Goal: Transaction & Acquisition: Purchase product/service

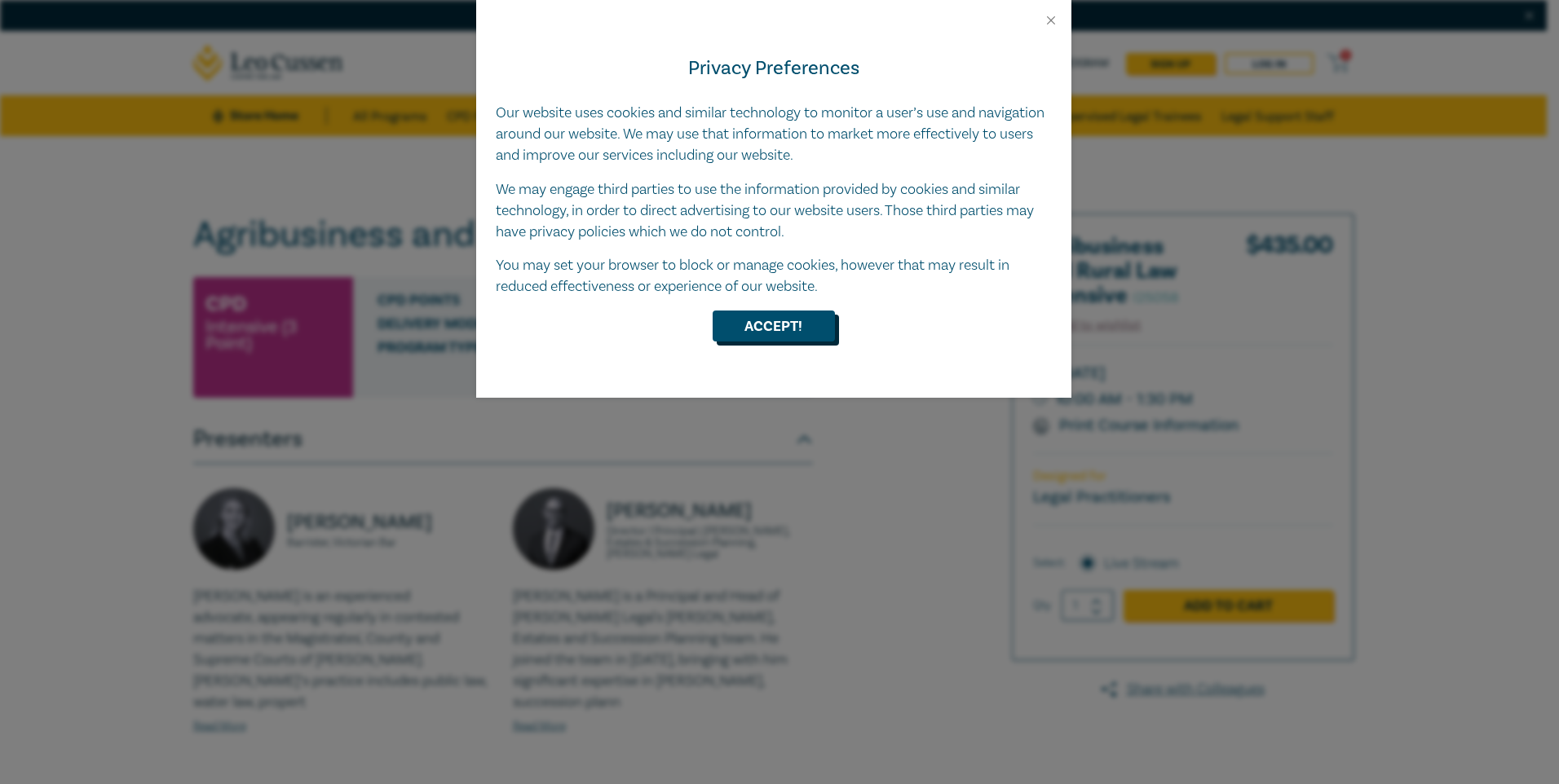
click at [784, 331] on button "Accept!" at bounding box center [774, 326] width 122 height 31
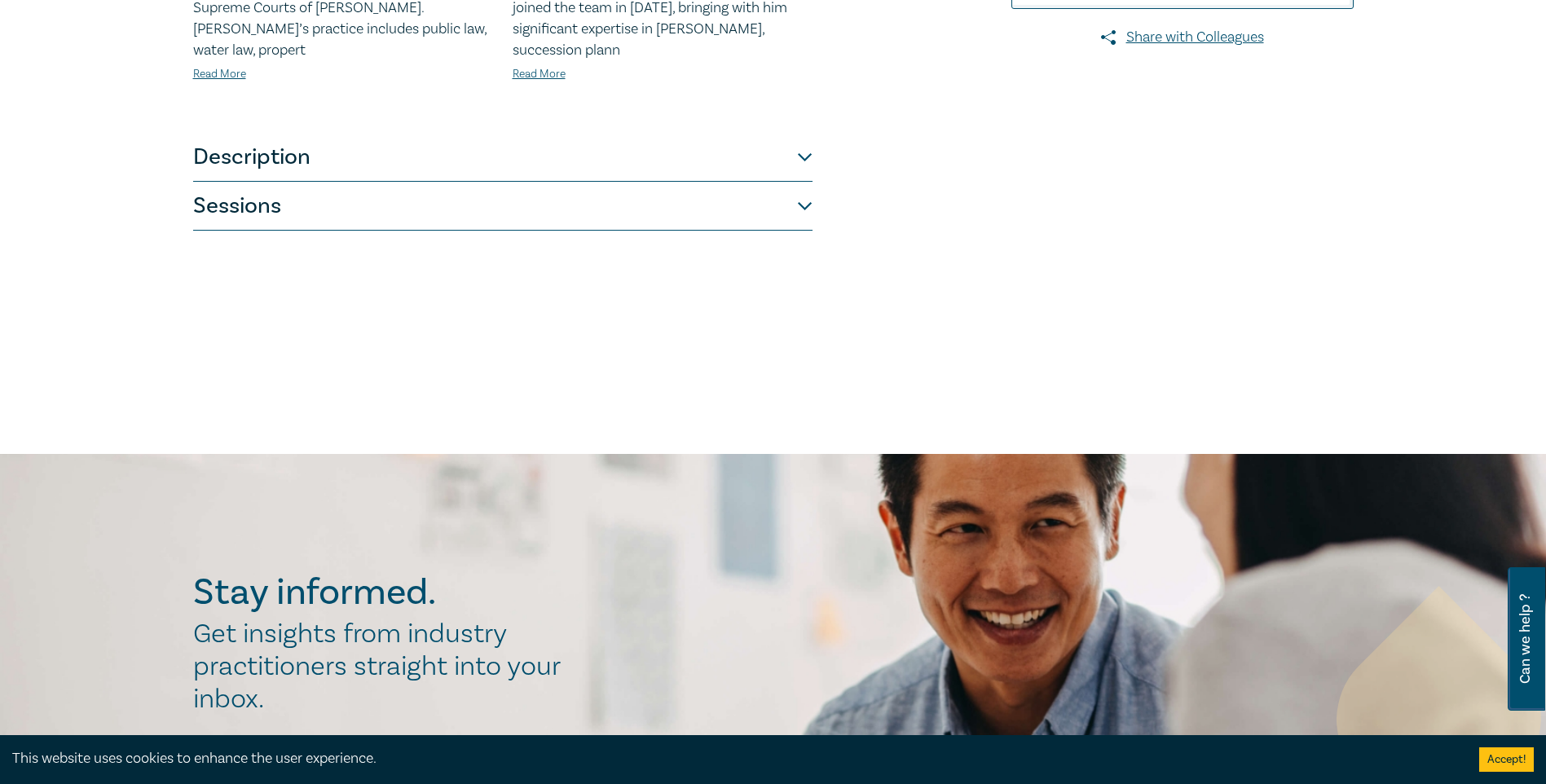
scroll to position [733, 0]
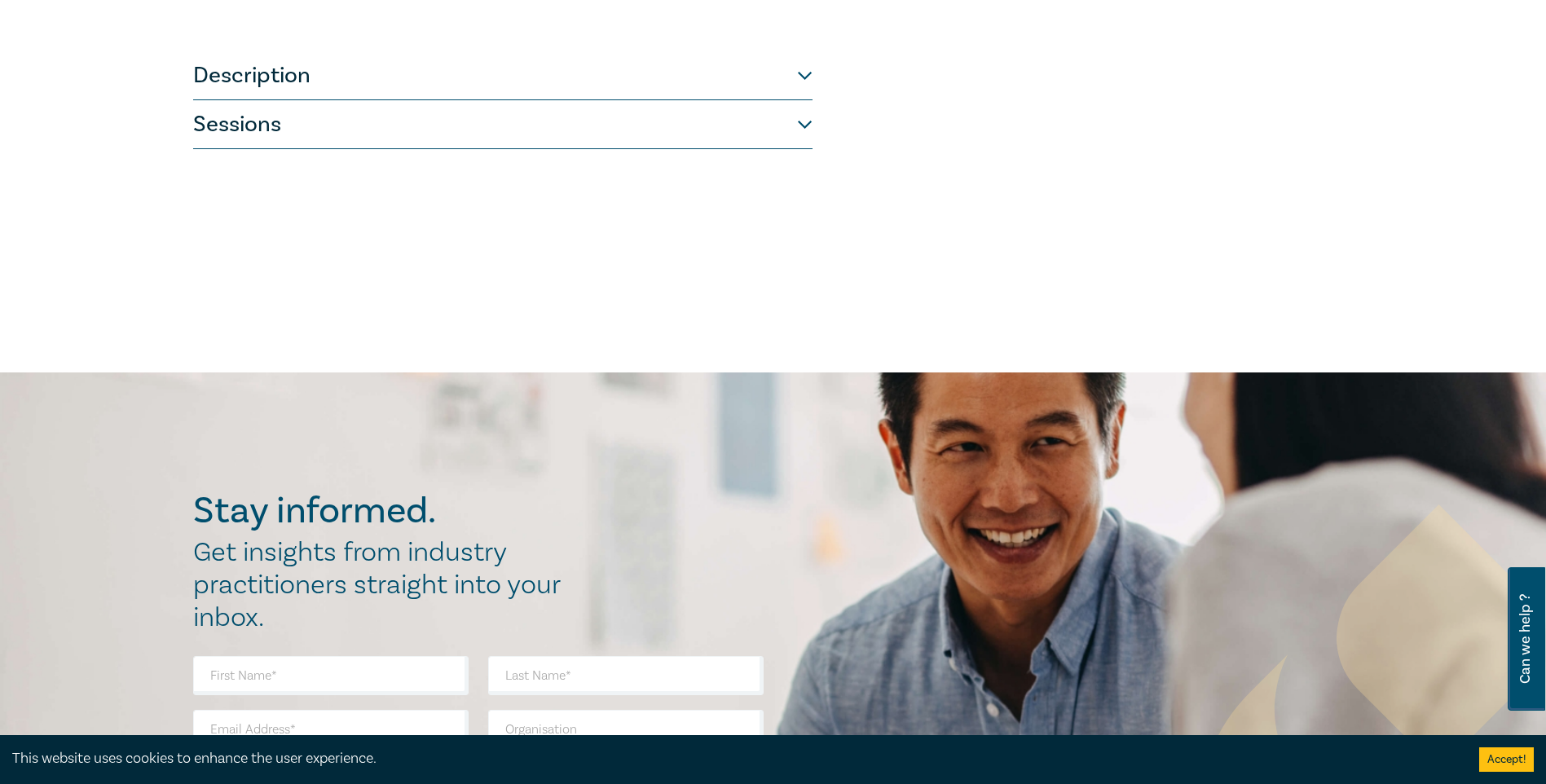
click at [548, 113] on button "Sessions" at bounding box center [502, 125] width 619 height 49
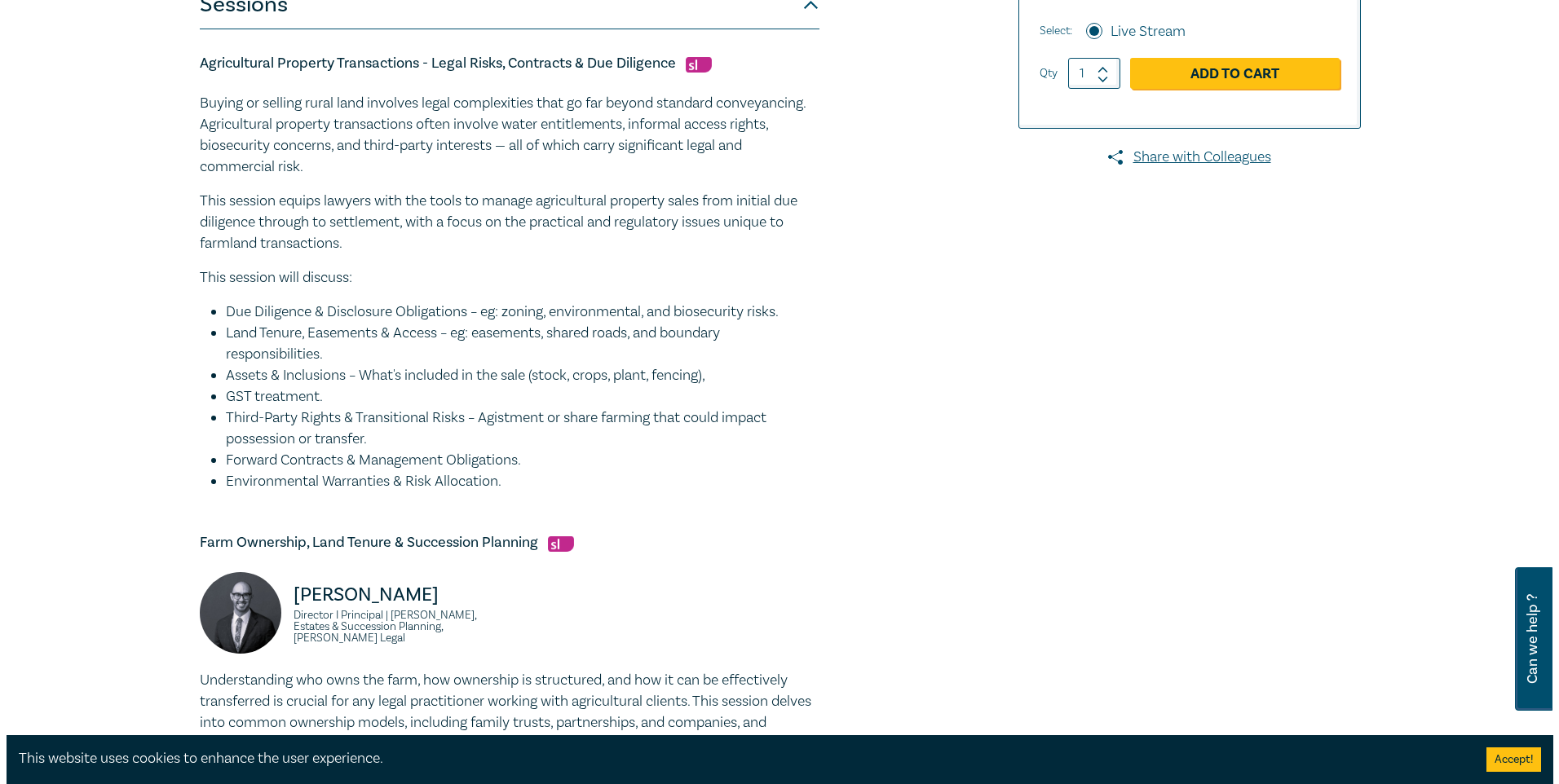
scroll to position [125, 0]
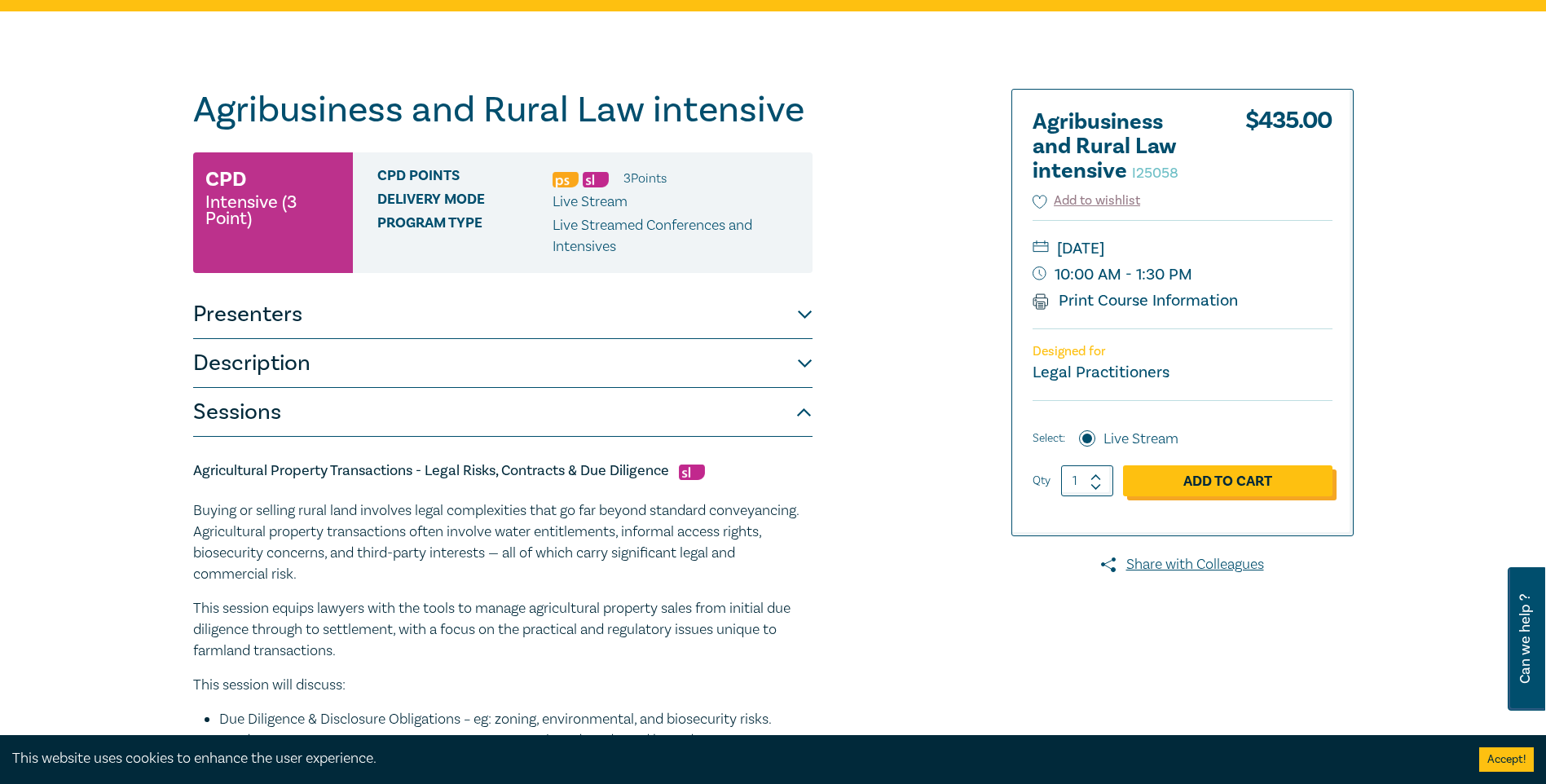
click at [1223, 478] on link "Add to Cart" at bounding box center [1228, 481] width 210 height 31
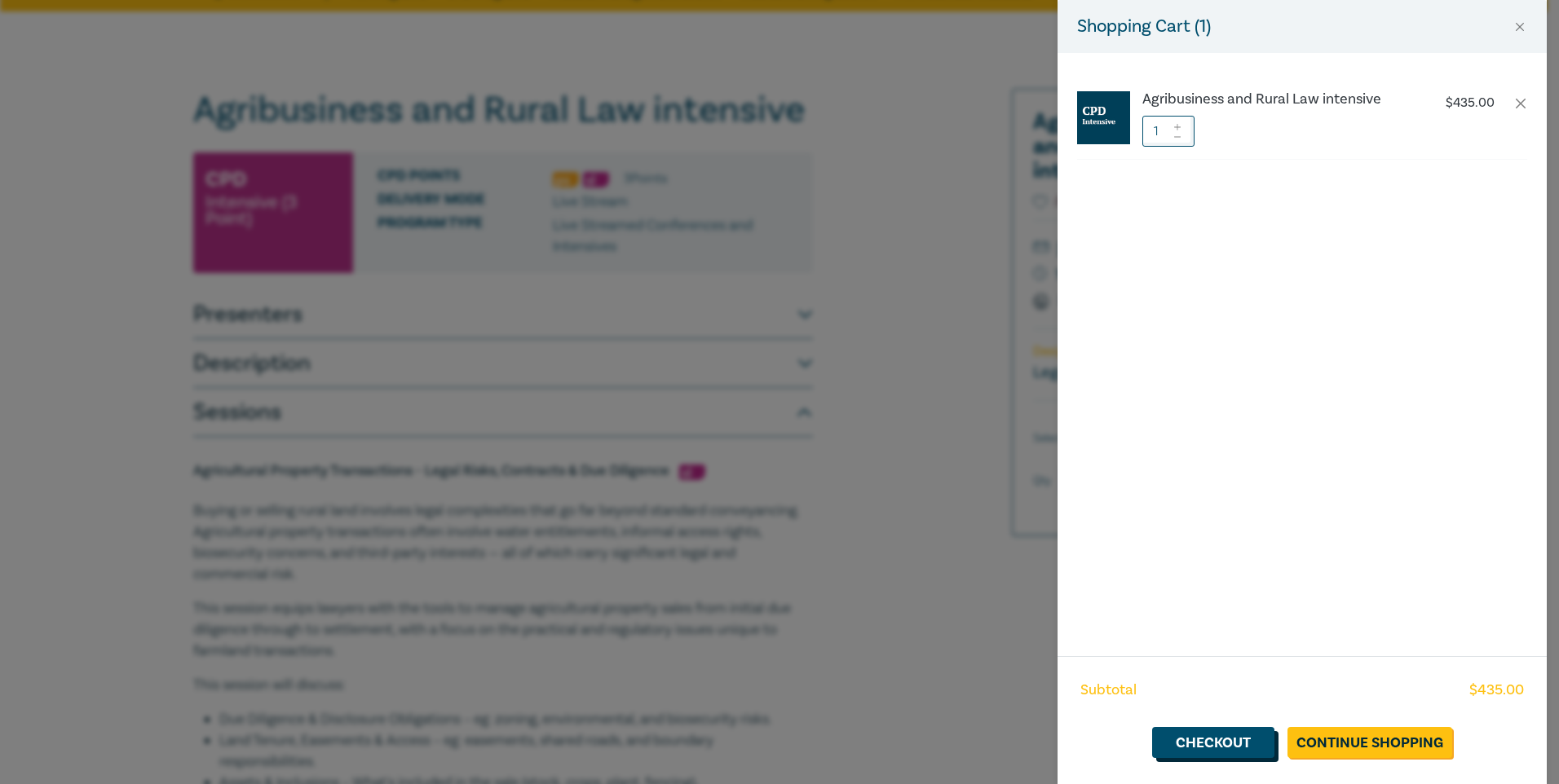
click at [1237, 753] on link "Checkout" at bounding box center [1213, 743] width 122 height 31
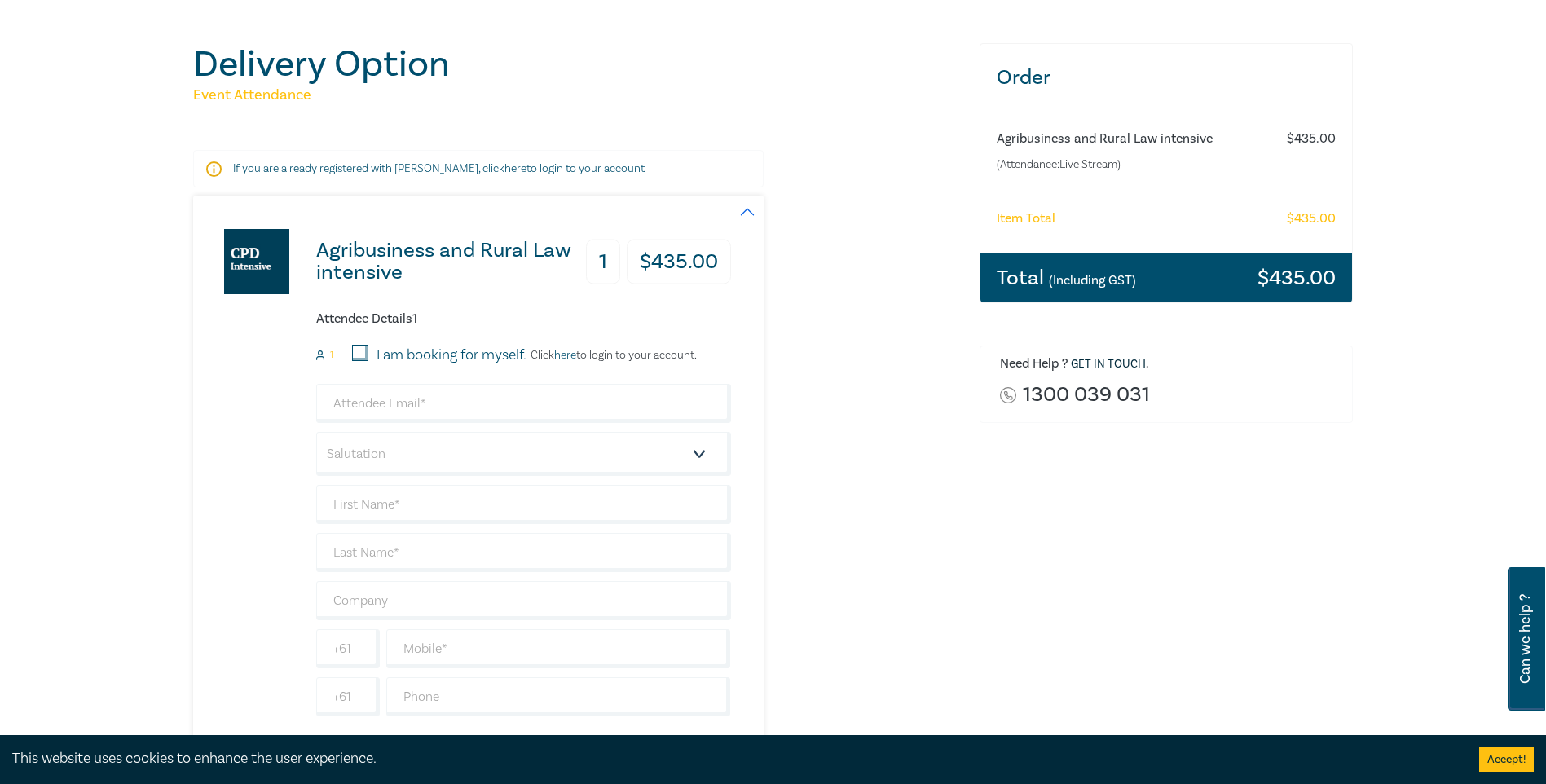
scroll to position [326, 0]
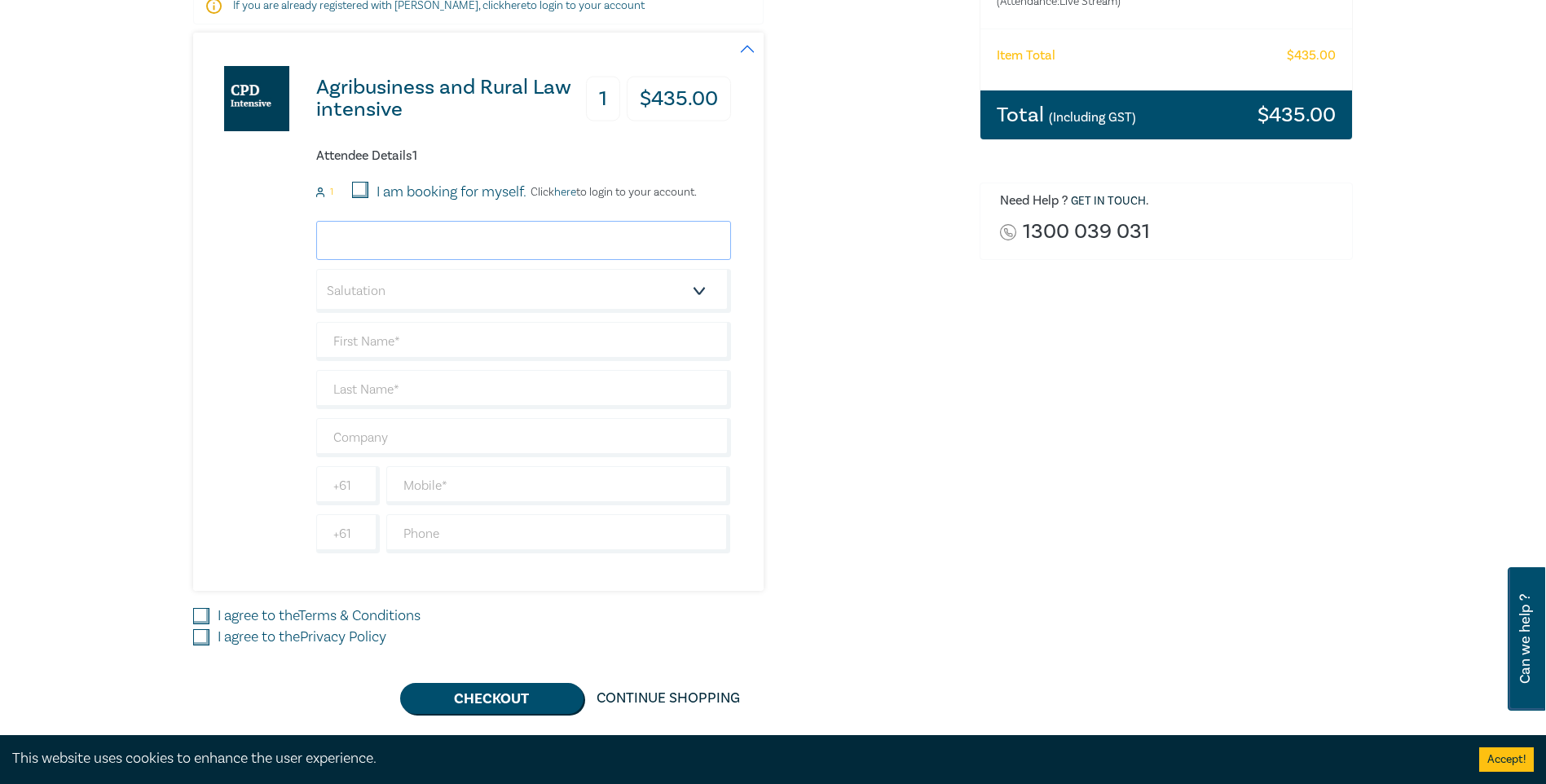
click at [380, 235] on input "email" at bounding box center [523, 240] width 415 height 40
type input "l.edwards@ofrm.com.au"
click at [415, 280] on select "Salutation Mr. Mrs. Ms. Miss Dr. Prof. Other" at bounding box center [523, 290] width 415 height 44
select select "Mr."
click at [316, 269] on select "Salutation Mr. Mrs. Ms. Miss Dr. Prof. Other" at bounding box center [523, 290] width 415 height 44
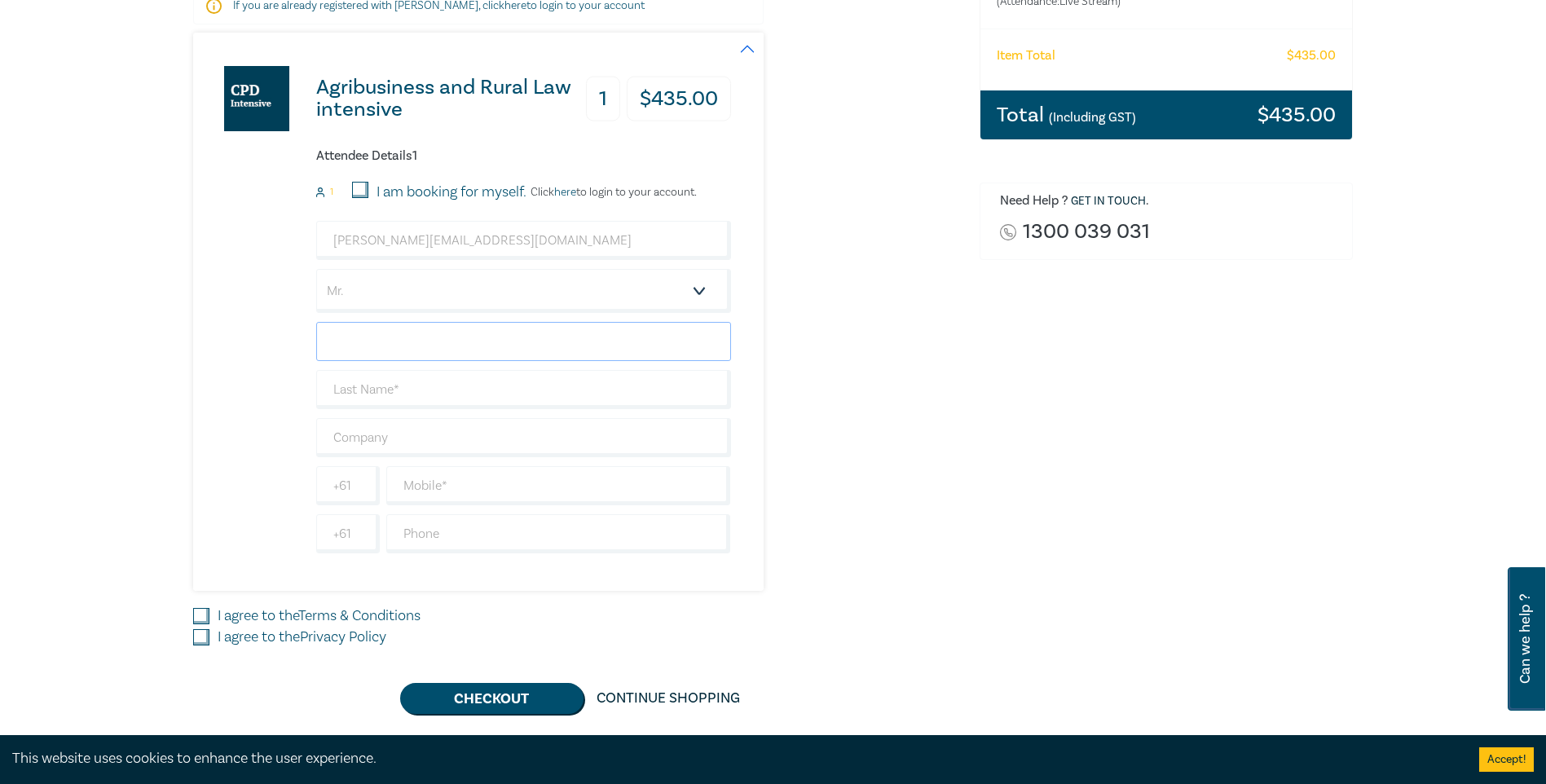
click at [378, 348] on input "text" at bounding box center [523, 342] width 415 height 40
type input "Lachlan"
type input "[PERSON_NAME]"
type input "OFRM"
click at [447, 477] on input "text" at bounding box center [558, 486] width 344 height 40
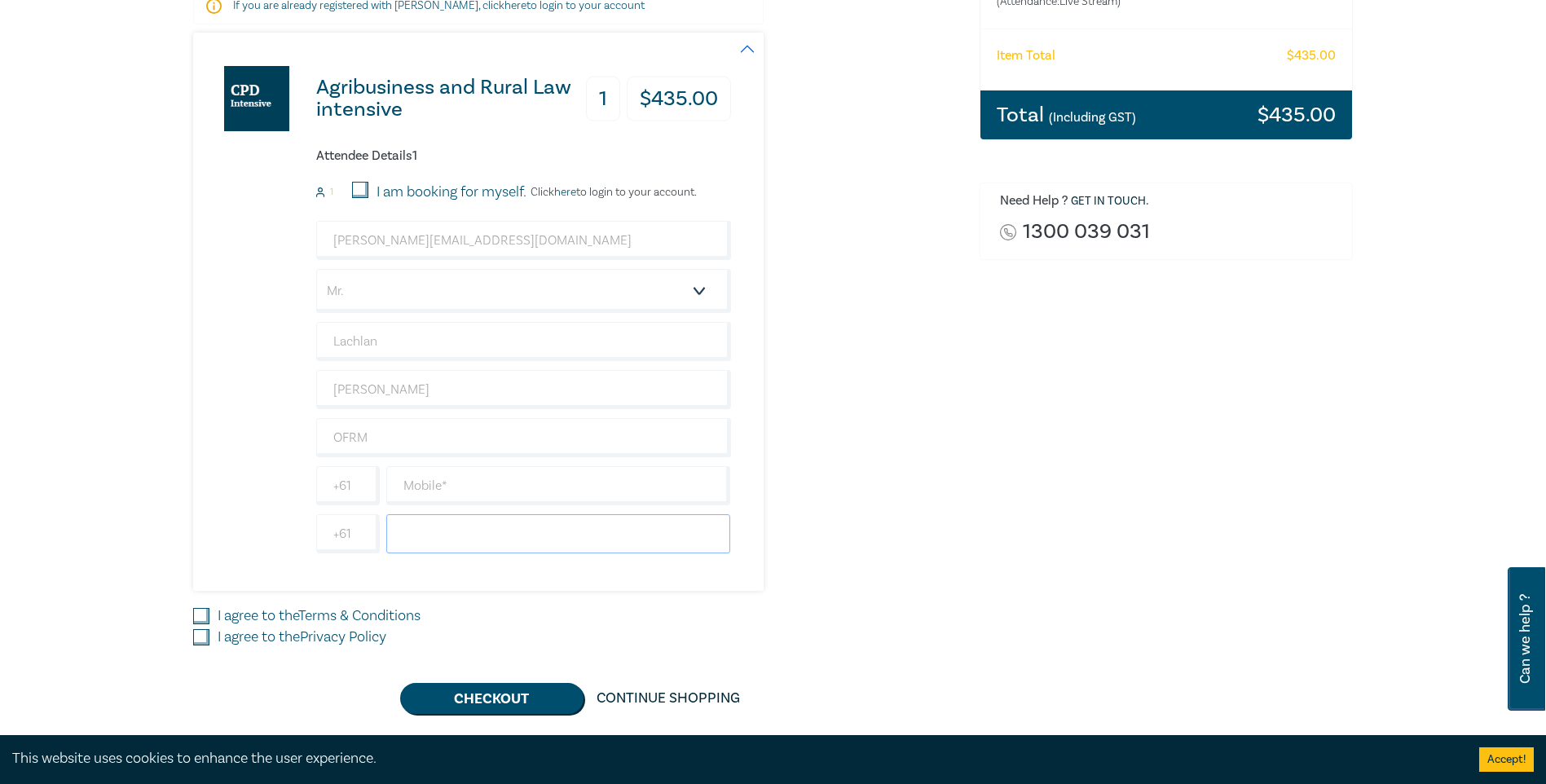
click at [409, 523] on input "text" at bounding box center [558, 534] width 344 height 40
type input "54451031"
click at [569, 638] on div "I agree to the Privacy Policy" at bounding box center [576, 637] width 767 height 21
click at [203, 617] on input "I agree to the Terms & Conditions" at bounding box center [201, 616] width 16 height 16
checkbox input "true"
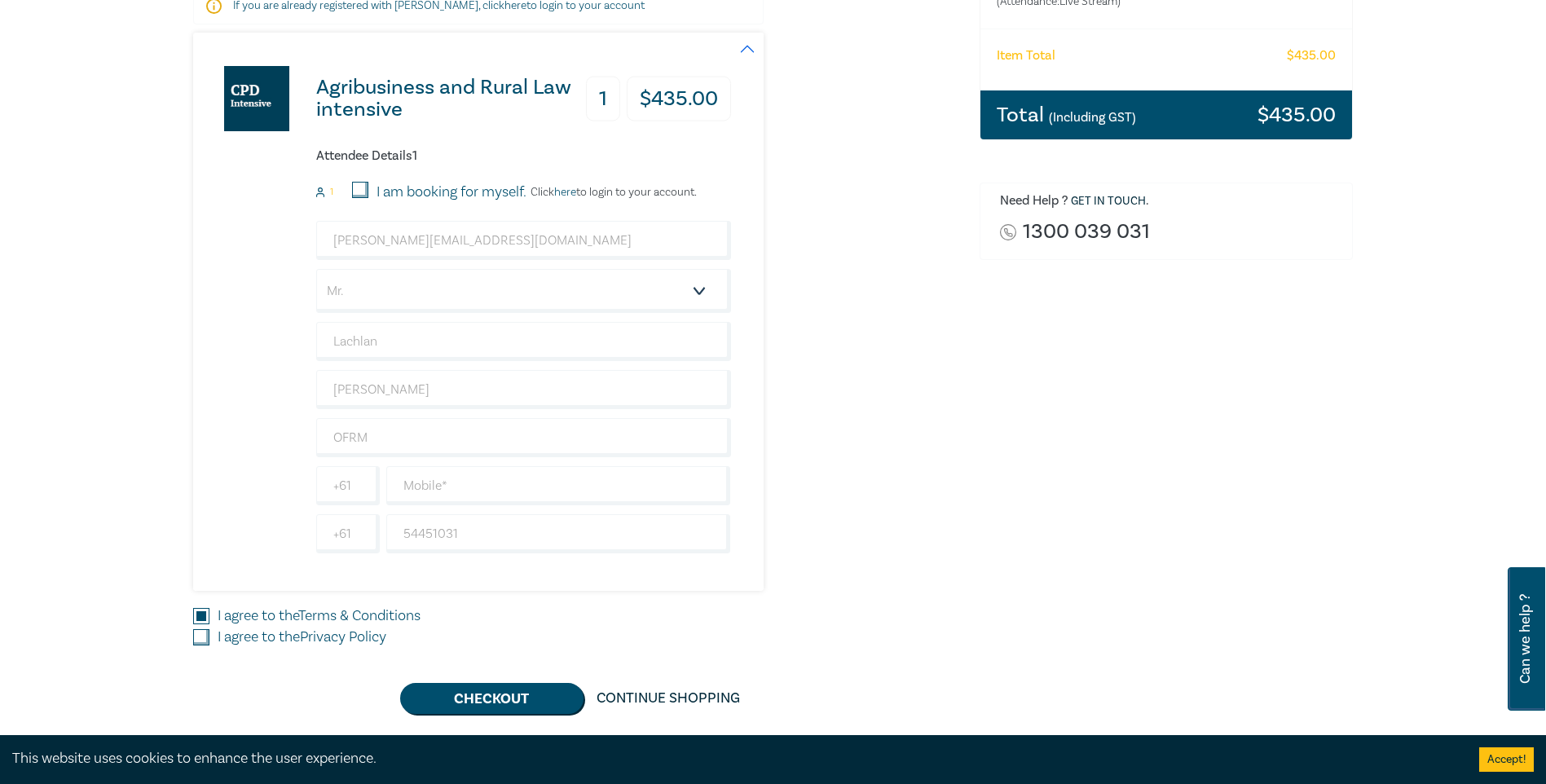
click at [193, 648] on div "Agribusiness and Rural Law intensive 1 $ 435.00 Attendee Details 1 1 I am booki…" at bounding box center [576, 373] width 767 height 681
click at [198, 641] on input "I agree to the Privacy Policy" at bounding box center [201, 637] width 16 height 16
checkbox input "true"
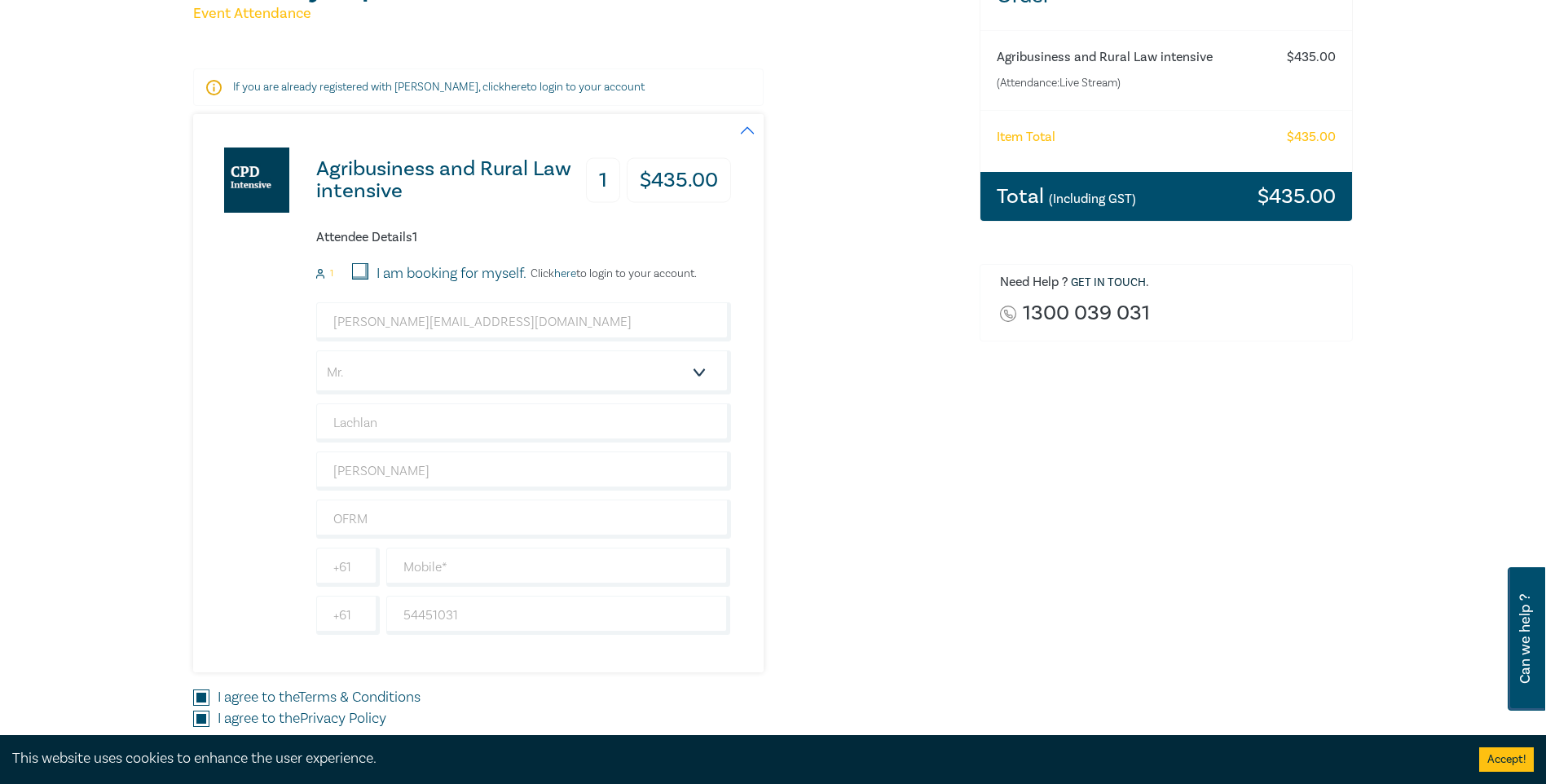
scroll to position [408, 0]
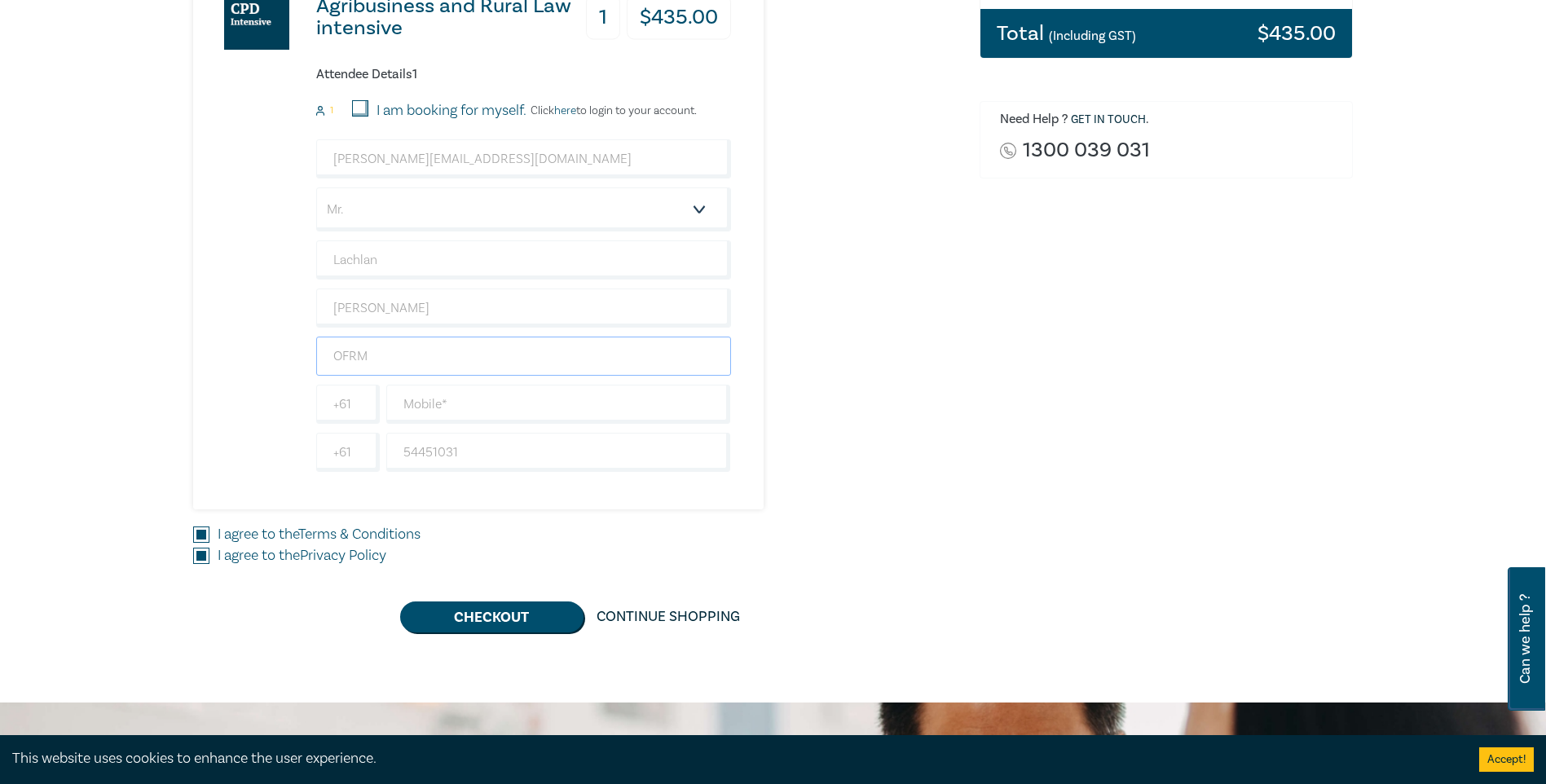
click at [393, 353] on input "OFRM" at bounding box center [523, 356] width 415 height 40
type input "OFRM Lawyers"
click at [946, 426] on div "Agribusiness and Rural Law intensive 1 $ 435.00 Attendee Details 1 1 I am booki…" at bounding box center [576, 230] width 767 height 558
click at [490, 617] on button "Checkout" at bounding box center [492, 617] width 184 height 31
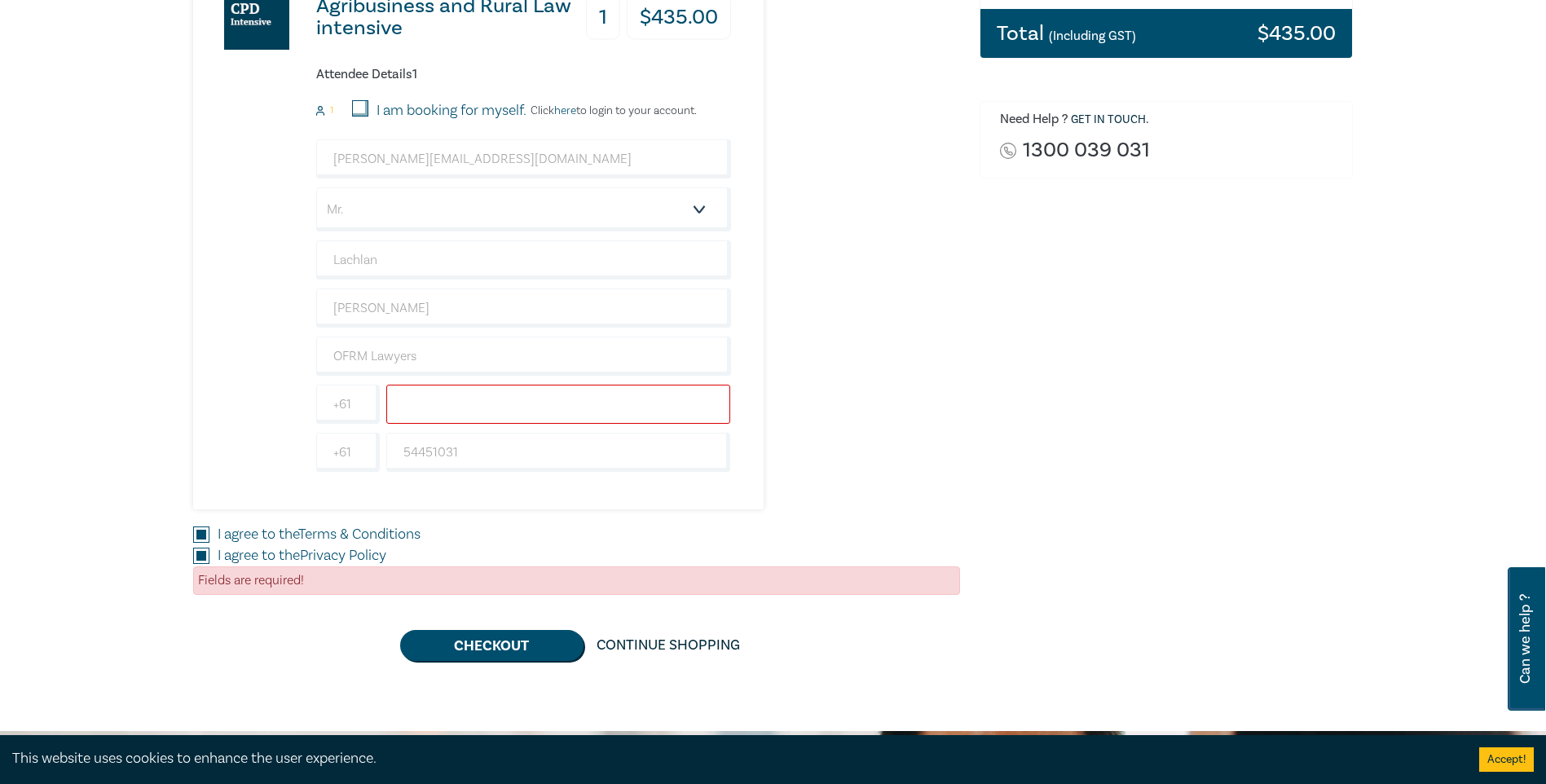
click at [533, 392] on input "text" at bounding box center [558, 404] width 344 height 40
click at [497, 401] on input "0427916442" at bounding box center [558, 404] width 344 height 40
click at [476, 344] on input "OFRM Lawyers" at bounding box center [523, 356] width 415 height 40
click at [432, 404] on input "0427916442" at bounding box center [558, 404] width 344 height 40
click at [456, 410] on input "0427 916442" at bounding box center [558, 404] width 344 height 40
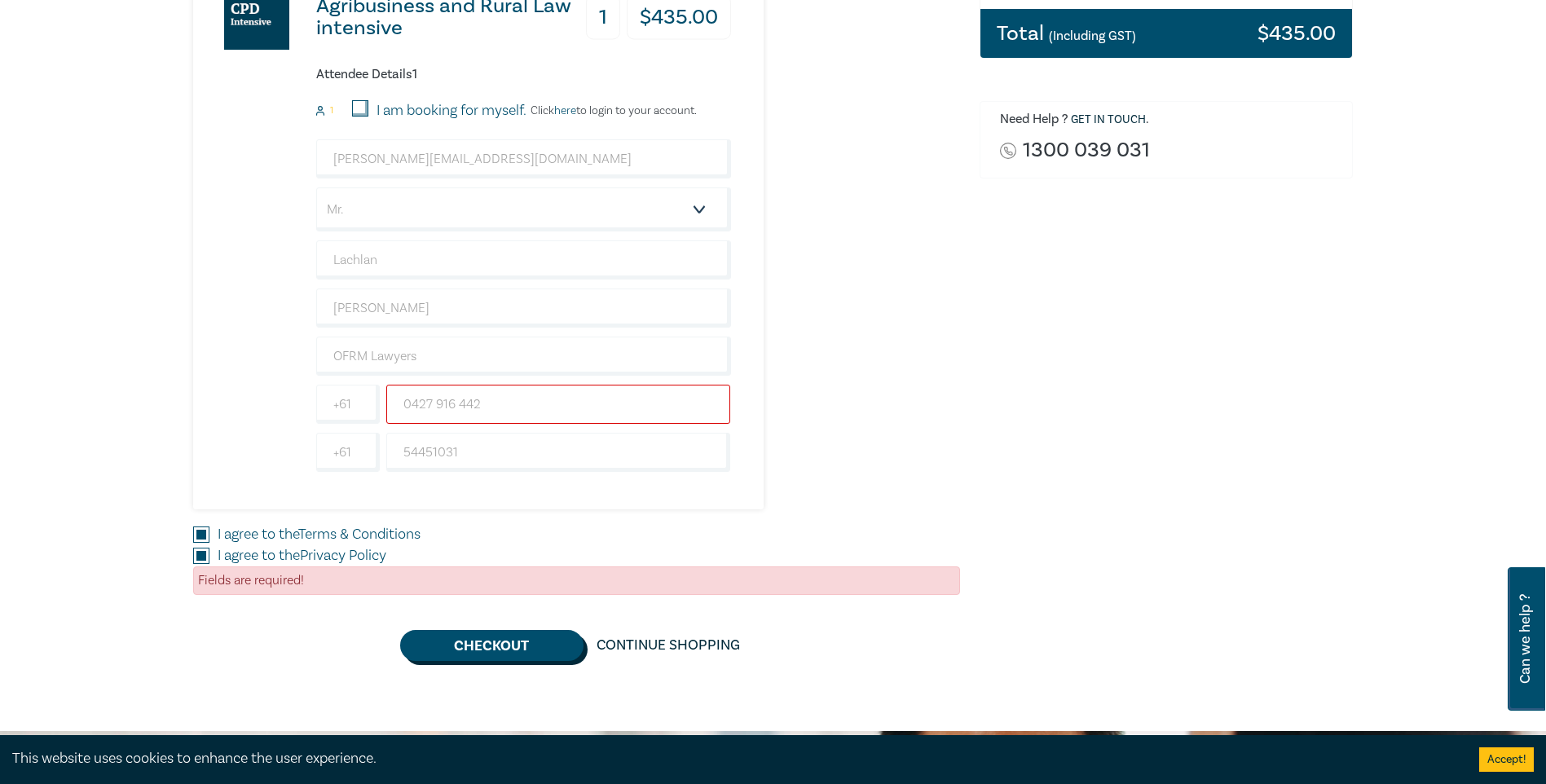
type input "0427 916 442"
click at [472, 638] on button "Checkout" at bounding box center [492, 646] width 184 height 31
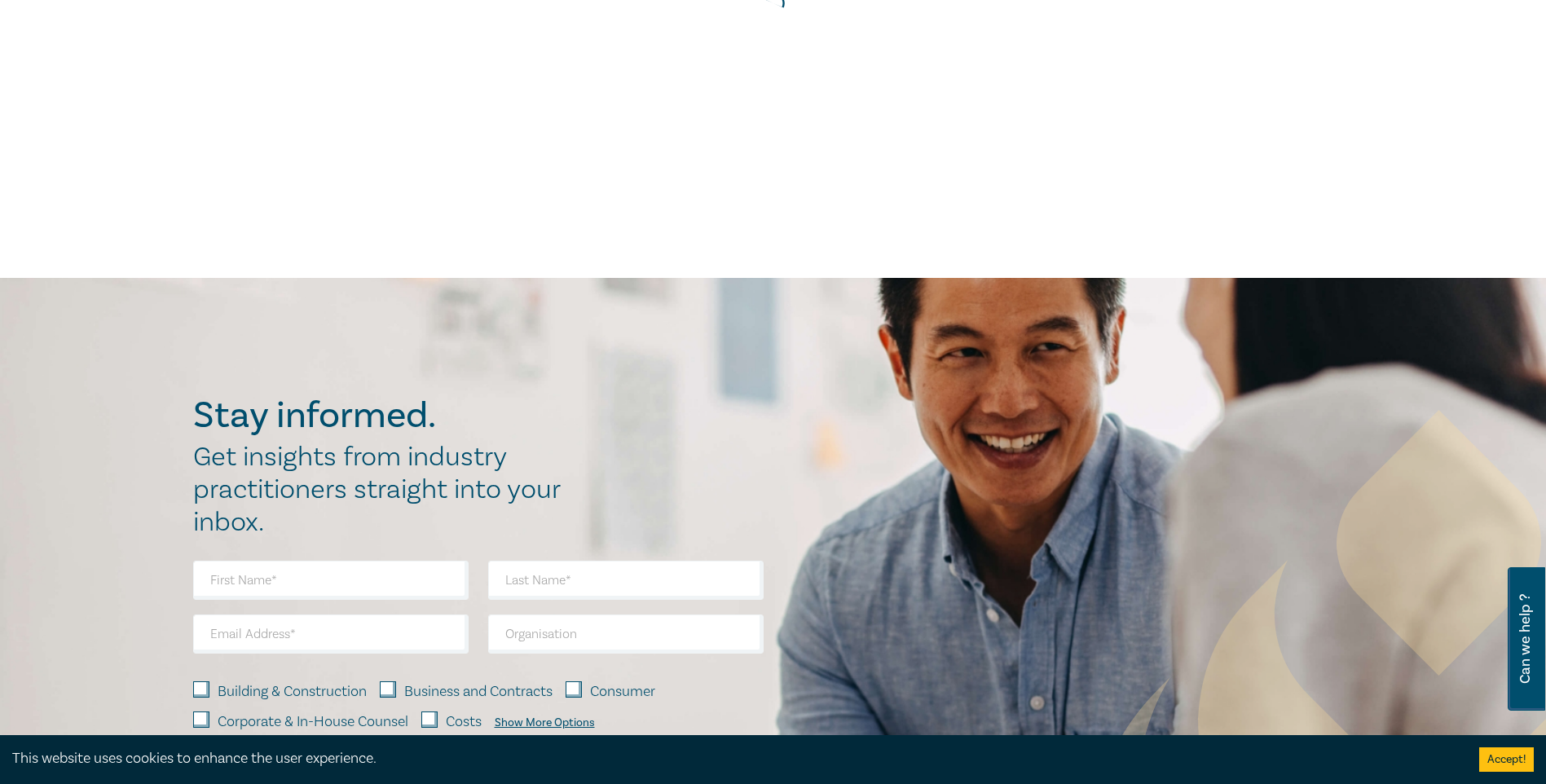
scroll to position [0, 0]
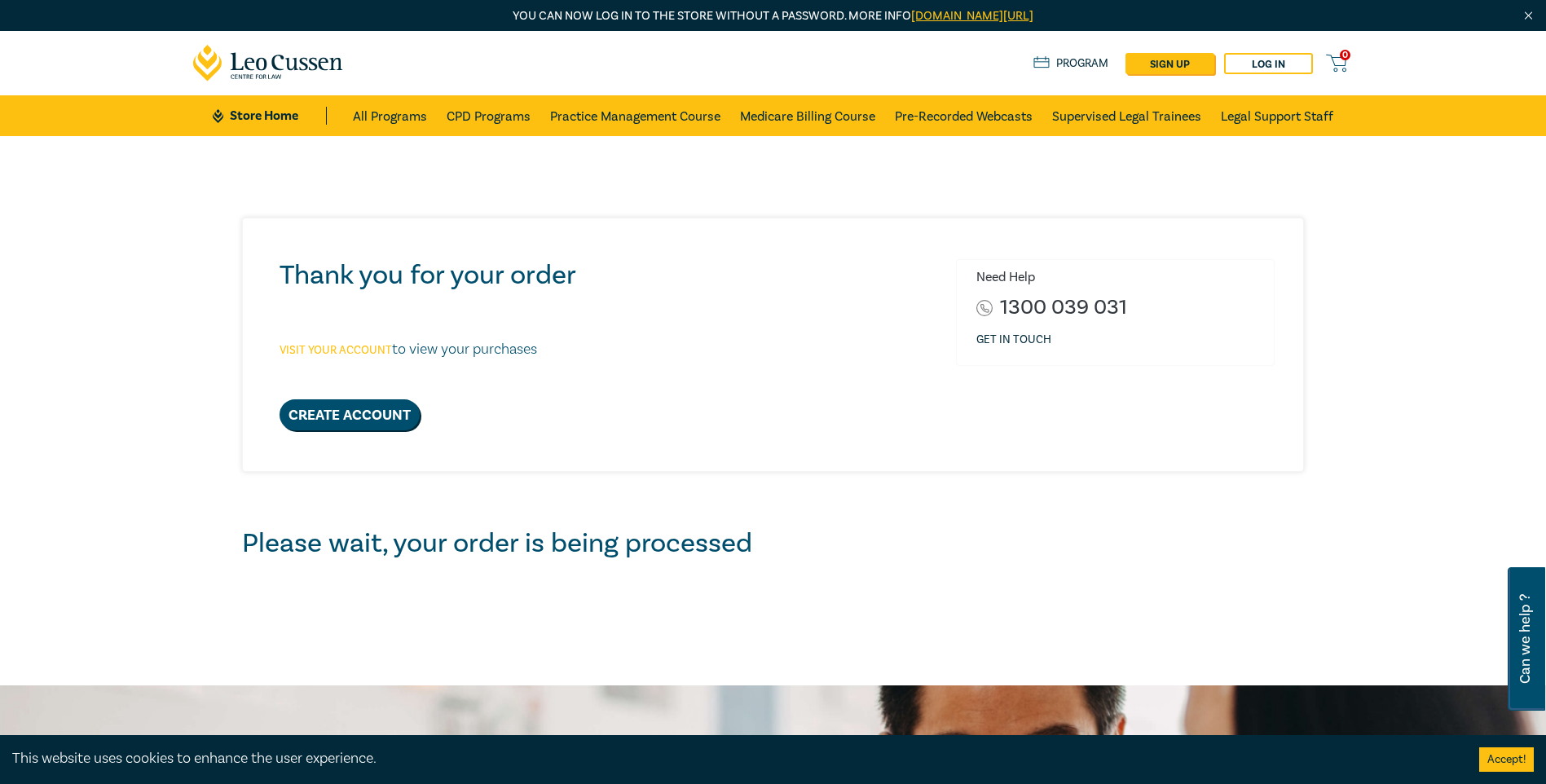
click at [355, 347] on link "Visit your account" at bounding box center [336, 350] width 113 height 15
click at [582, 374] on div "Visit your account to view your purchases" at bounding box center [524, 349] width 489 height 100
click at [395, 423] on link "Create Account" at bounding box center [350, 415] width 140 height 31
select select "AU"
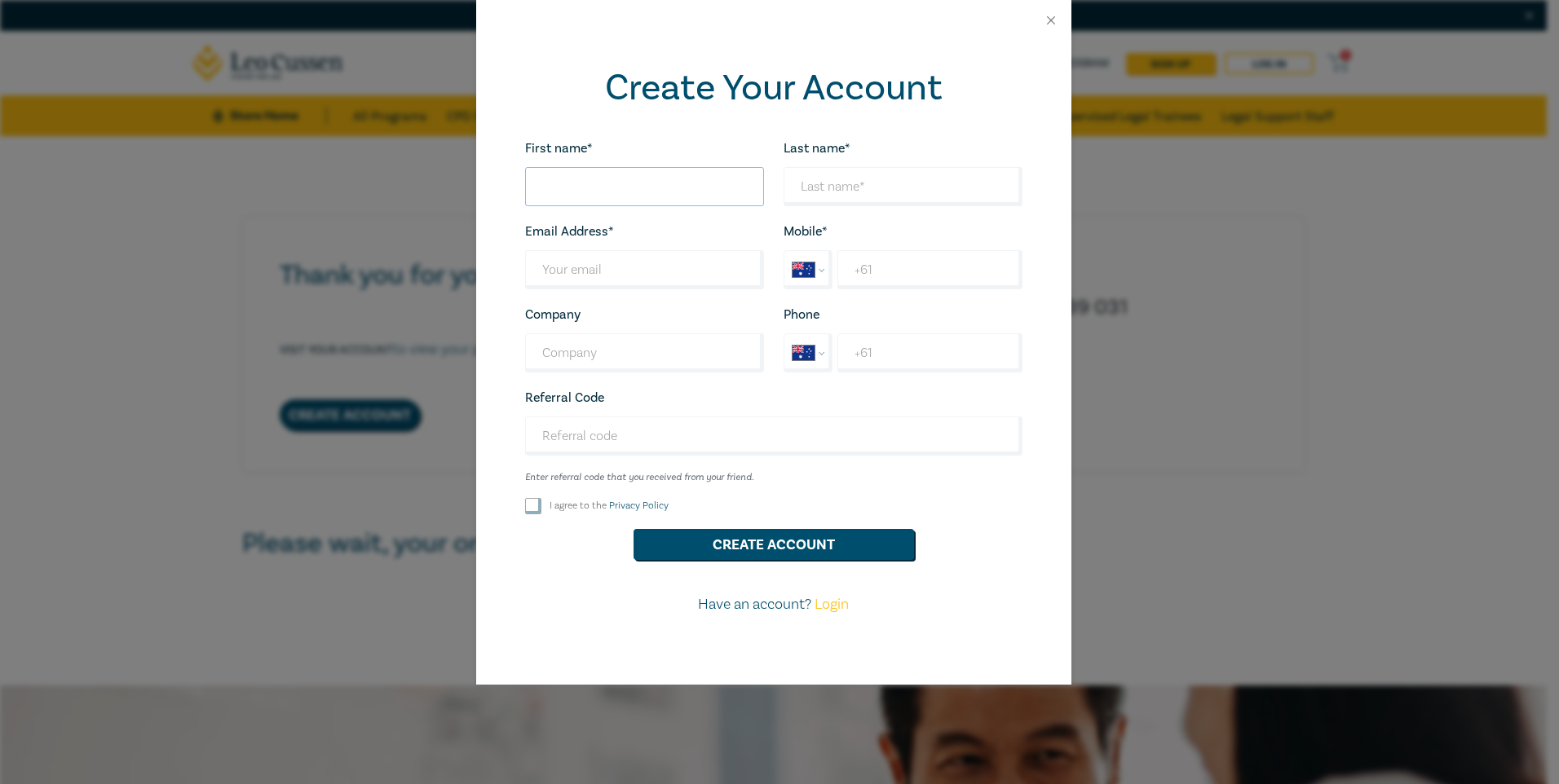
click at [573, 199] on input "First name*" at bounding box center [644, 187] width 239 height 40
click at [1052, 18] on button "Close" at bounding box center [1050, 20] width 15 height 15
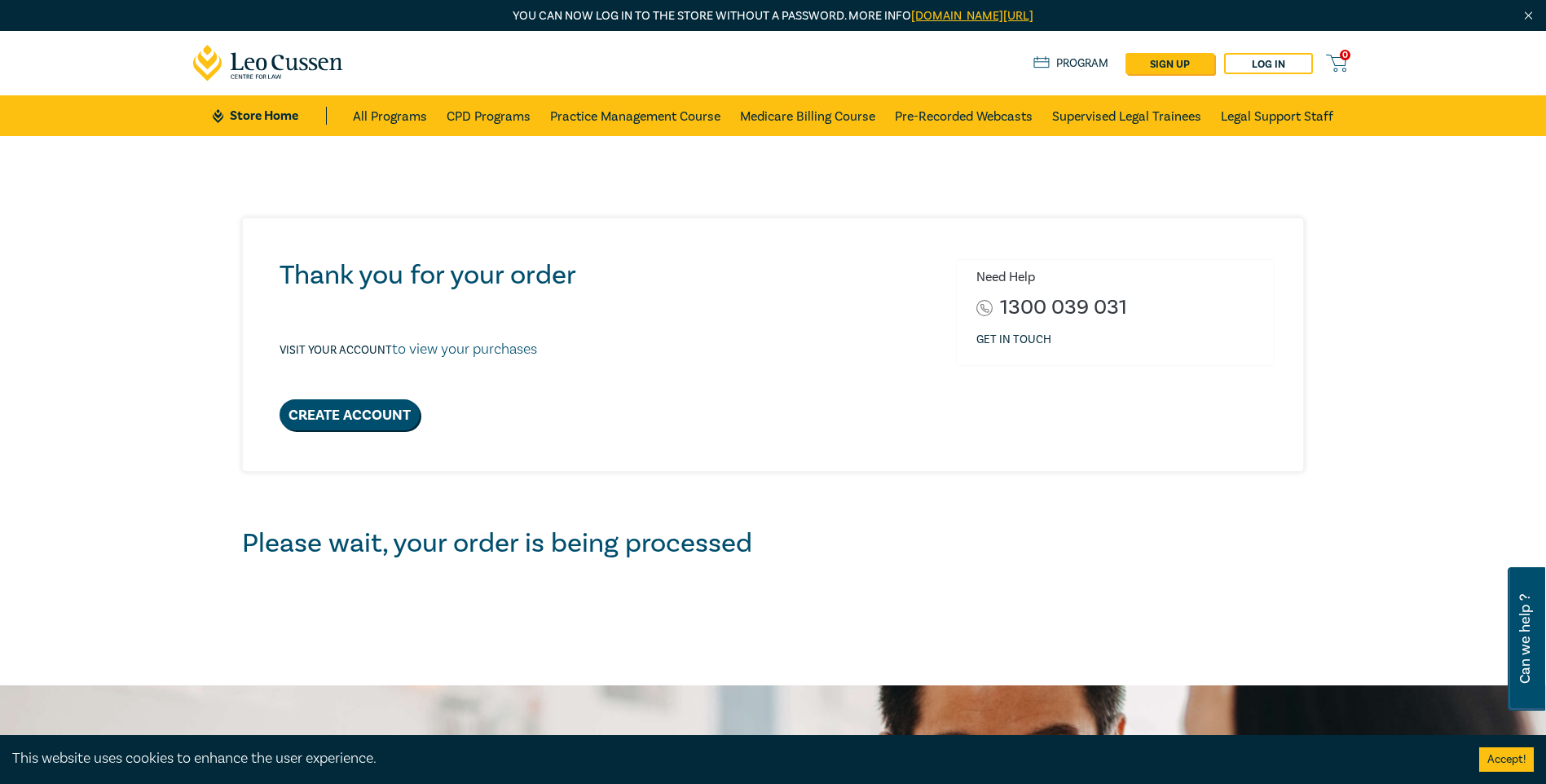
click at [854, 396] on div "Thank you for your order Visit your account to view your purchases Create Accou…" at bounding box center [777, 344] width 1015 height 171
drag, startPoint x: 600, startPoint y: 543, endPoint x: 552, endPoint y: 502, distance: 63.1
click at [600, 542] on h2 "Please wait, your order is being processed" at bounding box center [773, 544] width 1062 height 33
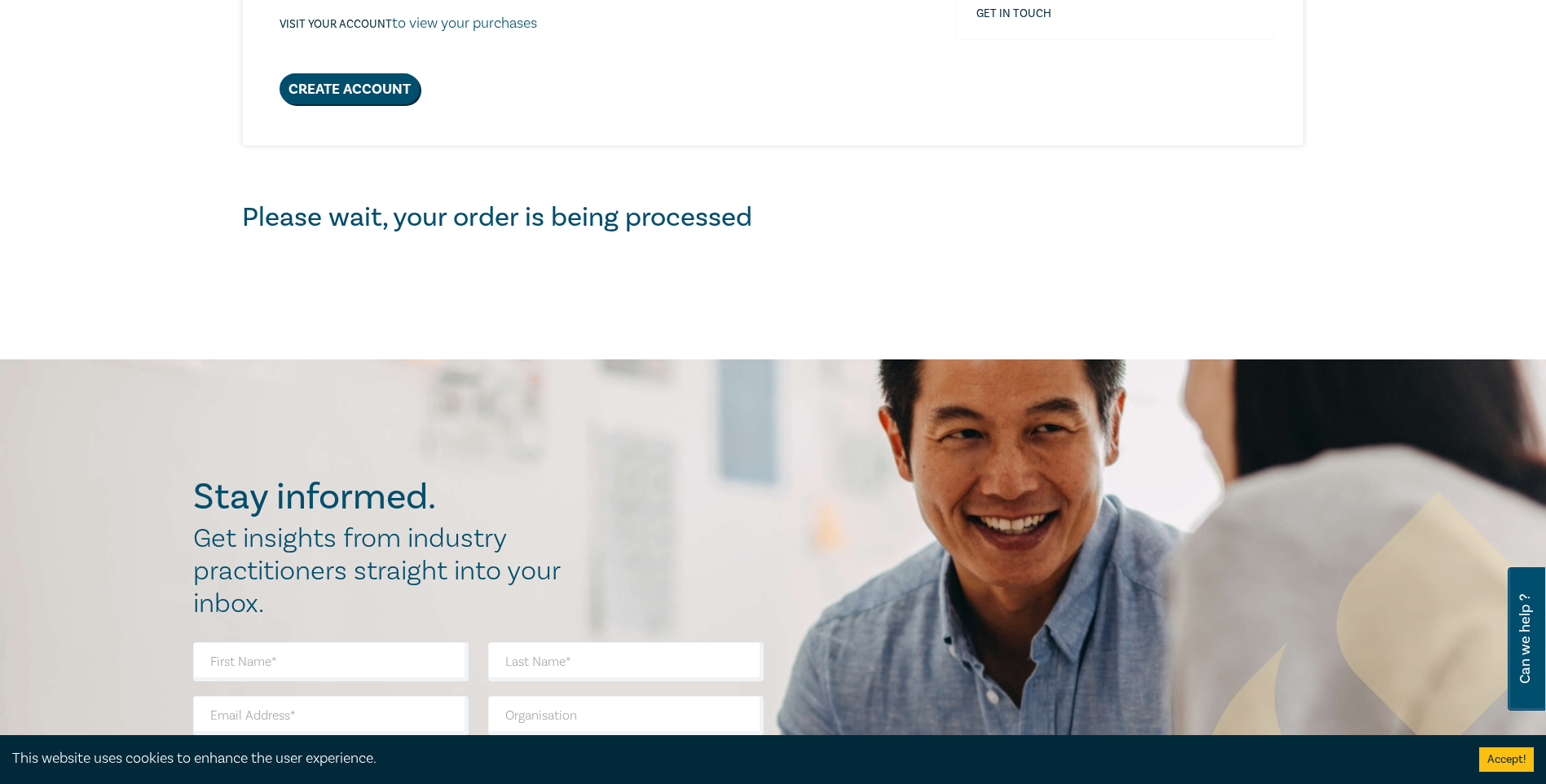
scroll to position [652, 0]
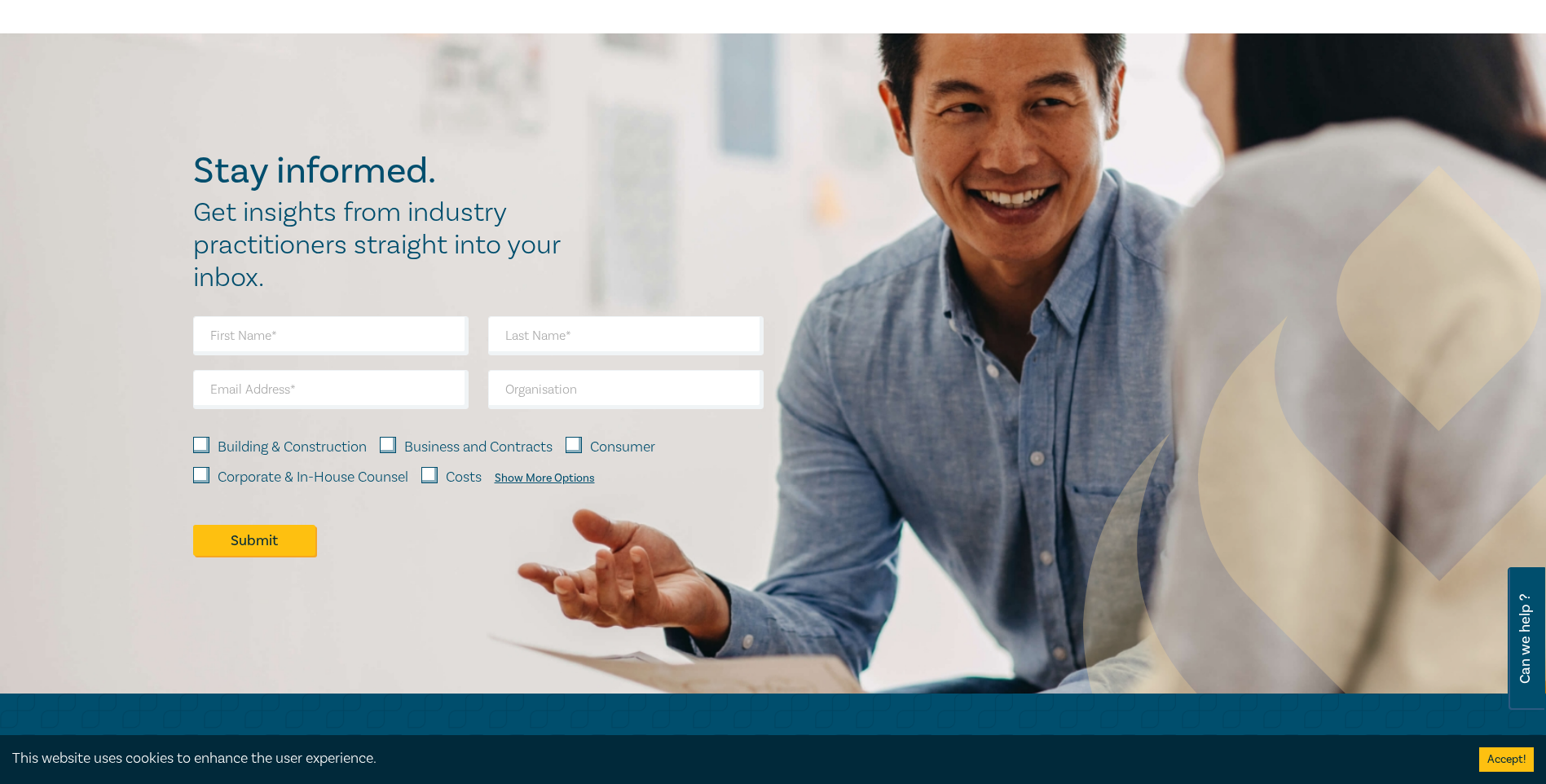
click at [1510, 771] on button "Accept!" at bounding box center [1507, 759] width 55 height 24
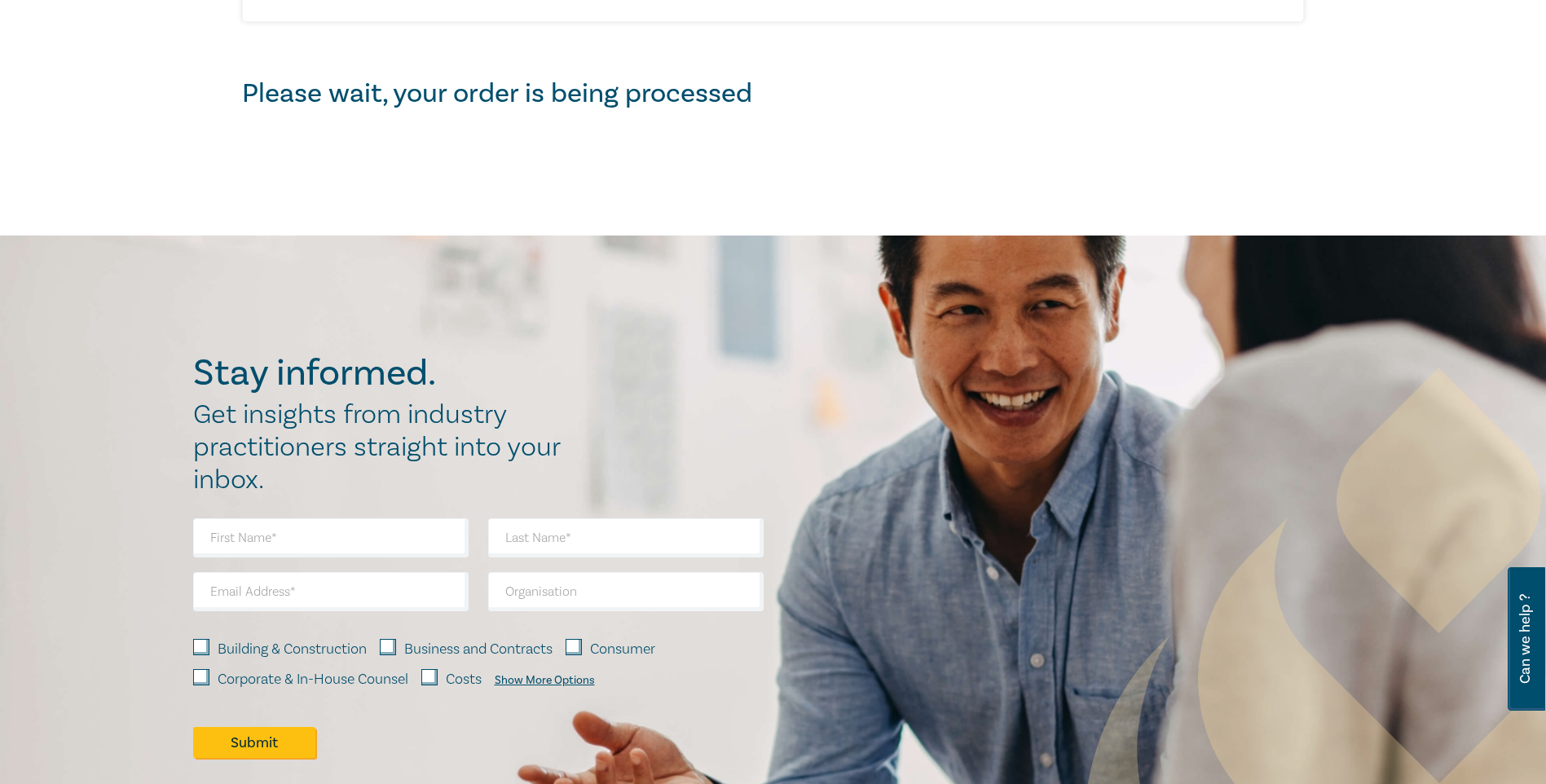
scroll to position [0, 0]
